Goal: Transaction & Acquisition: Purchase product/service

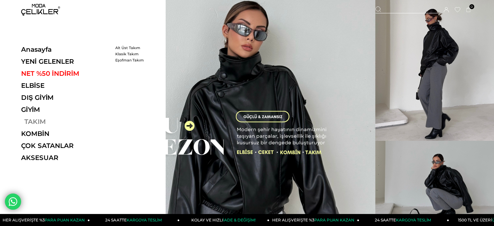
click at [37, 123] on link "TAKIM" at bounding box center [65, 122] width 89 height 8
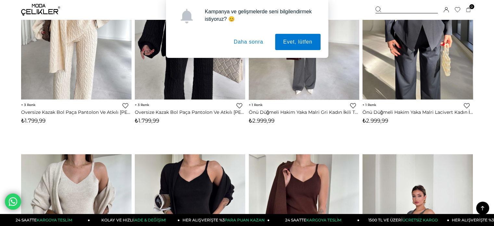
scroll to position [617, 0]
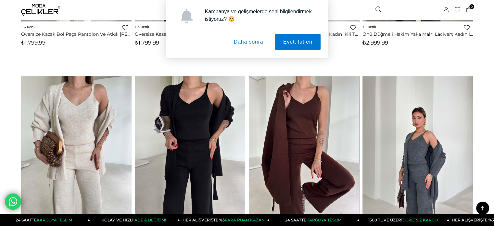
click at [254, 45] on button "Daha sonra" at bounding box center [249, 42] width 46 height 16
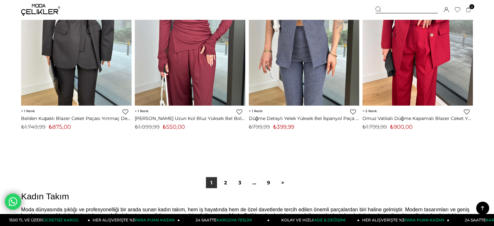
scroll to position [3994, 0]
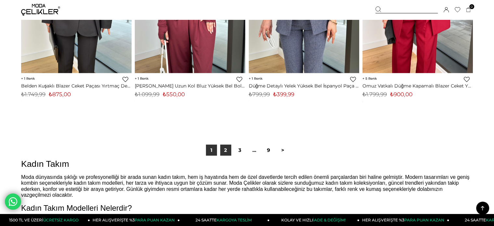
click at [227, 152] on link "2" at bounding box center [225, 150] width 11 height 11
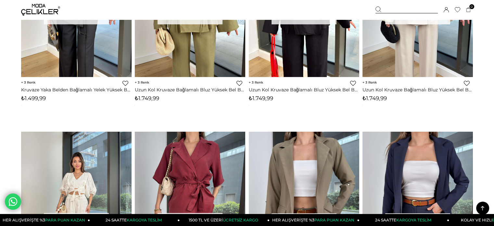
scroll to position [2370, 0]
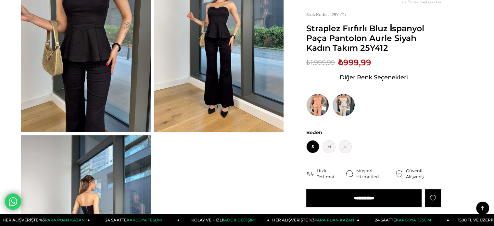
scroll to position [32, 0]
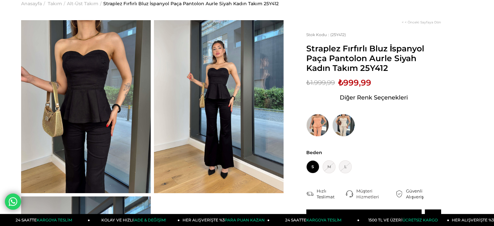
click at [93, 115] on img at bounding box center [86, 106] width 130 height 173
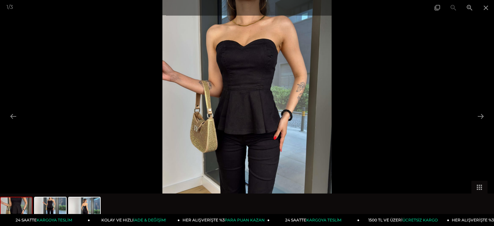
scroll to position [0, 0]
click at [479, 114] on button at bounding box center [481, 116] width 14 height 13
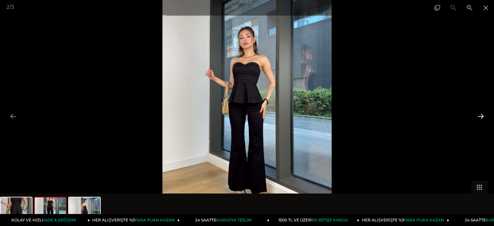
click at [479, 114] on button at bounding box center [481, 116] width 14 height 13
